Goal: Browse casually

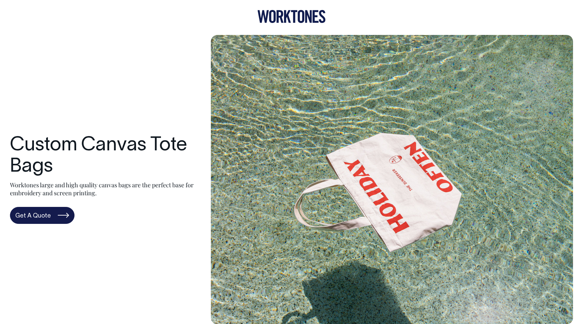
click at [312, 16] on icon at bounding box center [291, 16] width 68 height 13
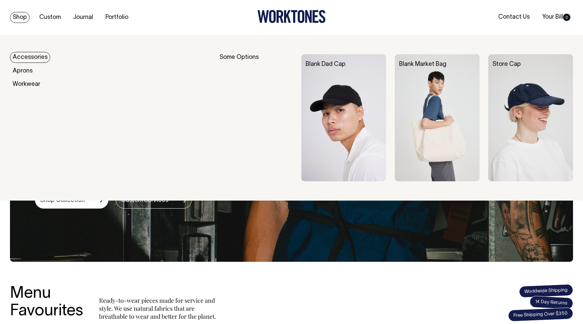
click at [27, 57] on link "Accessories" at bounding box center [30, 57] width 40 height 11
click at [440, 118] on img at bounding box center [437, 117] width 85 height 127
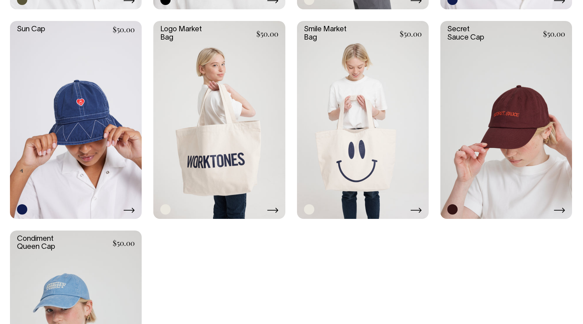
scroll to position [602, 0]
click at [206, 157] on link at bounding box center [219, 119] width 132 height 197
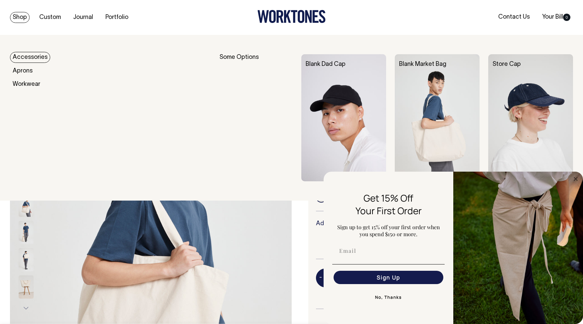
click at [24, 20] on link "Shop" at bounding box center [20, 17] width 20 height 11
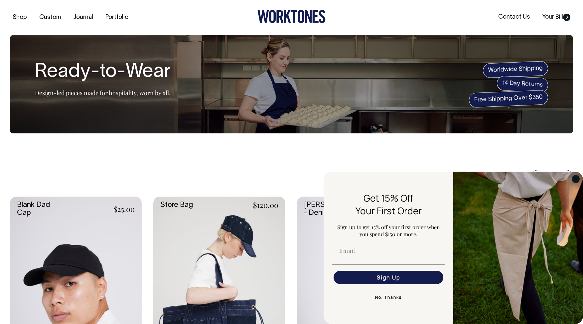
click at [576, 176] on circle "Close dialog" at bounding box center [576, 179] width 8 height 8
